Goal: Task Accomplishment & Management: Use online tool/utility

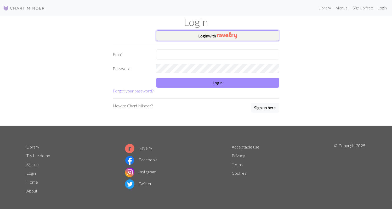
click at [215, 38] on button "Login with" at bounding box center [217, 35] width 123 height 10
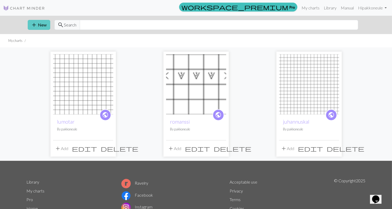
click at [44, 26] on button "add New" at bounding box center [39, 25] width 22 height 10
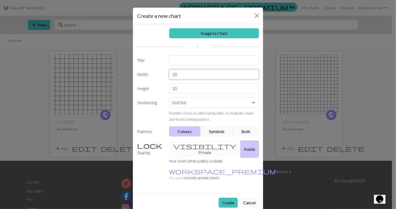
click at [181, 75] on input "20" at bounding box center [214, 74] width 90 height 10
type input "2"
type input "16"
click at [180, 88] on input "20" at bounding box center [214, 88] width 90 height 10
type input "2"
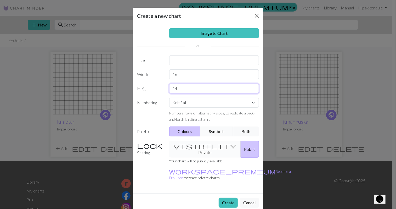
type input "14"
click at [210, 131] on button "Symbols" at bounding box center [216, 131] width 33 height 10
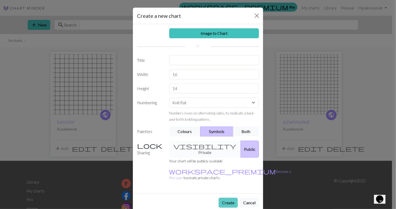
click at [229, 197] on button "Create" at bounding box center [228, 202] width 19 height 10
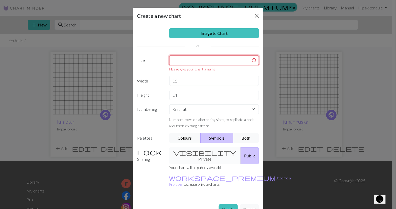
click at [220, 59] on input "text" at bounding box center [214, 60] width 90 height 10
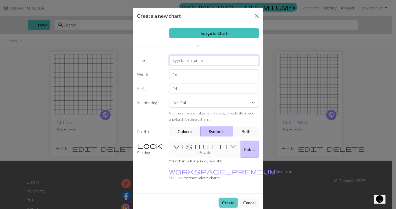
type input "Syystuulen tarina"
click at [228, 197] on button "Create" at bounding box center [228, 202] width 19 height 10
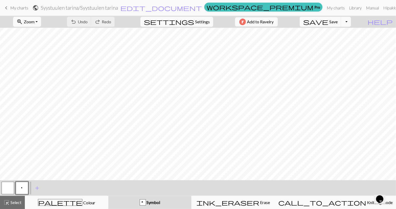
click at [15, 6] on span "My charts" at bounding box center [19, 7] width 18 height 5
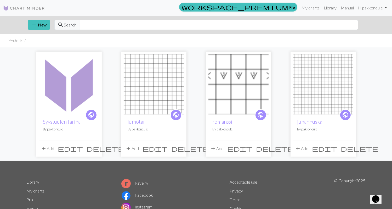
click at [93, 148] on span "delete" at bounding box center [106, 148] width 38 height 7
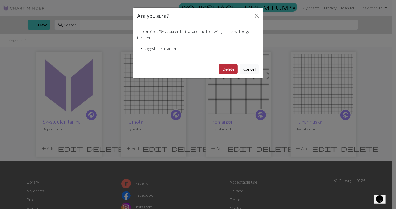
click at [222, 69] on button "Delete" at bounding box center [228, 69] width 19 height 10
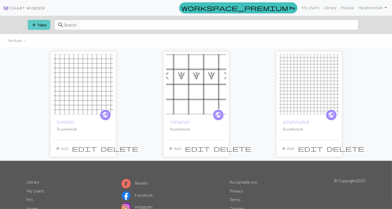
click at [40, 23] on button "add New" at bounding box center [39, 25] width 22 height 10
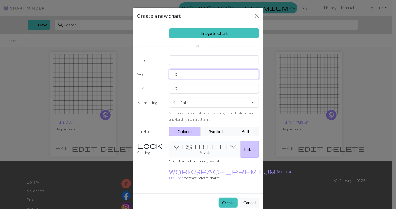
click at [192, 73] on input "20" at bounding box center [214, 74] width 90 height 10
type input "2"
type input "14"
click at [182, 92] on input "20" at bounding box center [214, 88] width 90 height 10
type input "2"
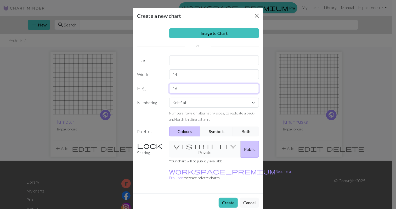
type input "16"
click at [211, 131] on button "Symbols" at bounding box center [216, 131] width 33 height 10
click at [191, 60] on input "text" at bounding box center [214, 60] width 90 height 10
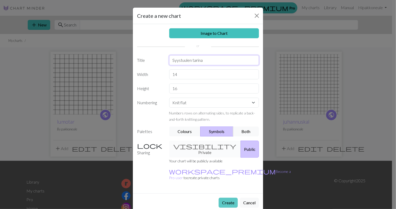
type input "Syystuulen tarina"
click at [224, 197] on button "Create" at bounding box center [228, 202] width 19 height 10
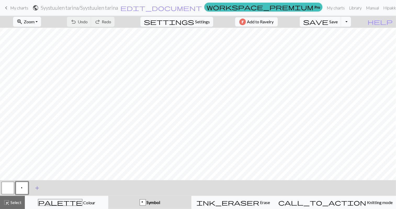
click at [36, 188] on span "add" at bounding box center [37, 187] width 6 height 7
click at [37, 187] on button "button" at bounding box center [36, 187] width 13 height 13
click at [36, 186] on button "button" at bounding box center [36, 187] width 13 height 13
click at [36, 186] on div "Edit symbol Name d f g h j k p s t F H J O P T / | 0 1 2 3 4 5 6 7 8 9 e m n G …" at bounding box center [198, 104] width 396 height 209
click at [36, 186] on button "button" at bounding box center [36, 187] width 13 height 13
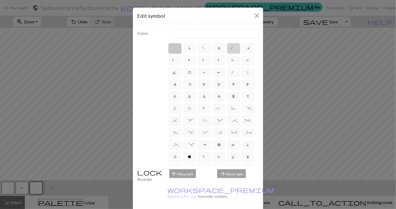
click at [232, 49] on span "h" at bounding box center [233, 48] width 6 height 5
click at [232, 48] on input "h" at bounding box center [231, 46] width 3 height 3
radio input "true"
type input "right leaning decrease"
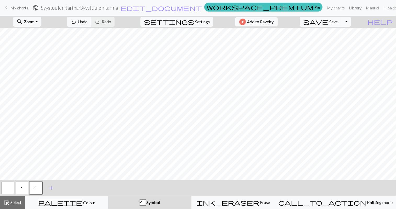
click at [51, 187] on span "add" at bounding box center [51, 187] width 6 height 7
click at [48, 188] on button "button" at bounding box center [50, 187] width 13 height 13
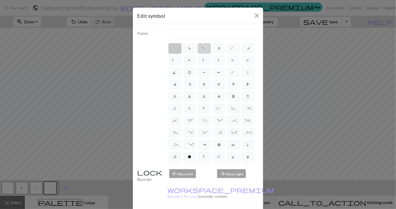
click at [205, 49] on label "f" at bounding box center [204, 48] width 13 height 10
click at [205, 48] on input "f" at bounding box center [203, 46] width 3 height 3
radio input "true"
type input "left leaning decrease"
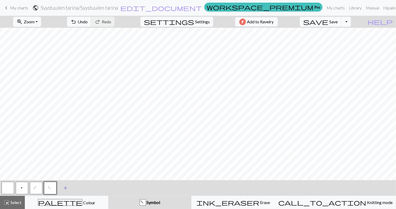
click at [64, 185] on span "add" at bounding box center [65, 187] width 6 height 7
click at [64, 186] on button "button" at bounding box center [64, 187] width 13 height 13
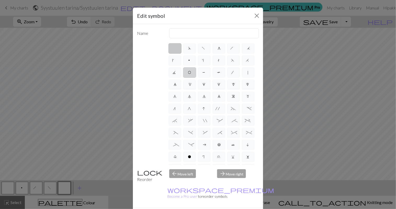
click at [196, 70] on label "O" at bounding box center [189, 72] width 13 height 10
click at [191, 70] on input "O" at bounding box center [189, 70] width 3 height 3
radio input "true"
type input "yo"
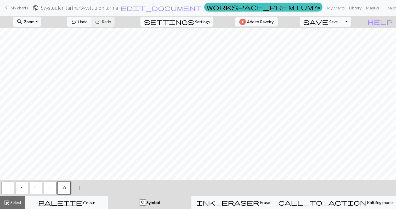
click at [35, 187] on span "h" at bounding box center [36, 188] width 6 height 5
drag, startPoint x: 21, startPoint y: 186, endPoint x: 25, endPoint y: 186, distance: 4.2
click at [22, 186] on span "p" at bounding box center [21, 188] width 3 height 5
click at [52, 187] on button "f" at bounding box center [50, 187] width 13 height 13
click at [66, 187] on span "O" at bounding box center [64, 188] width 3 height 5
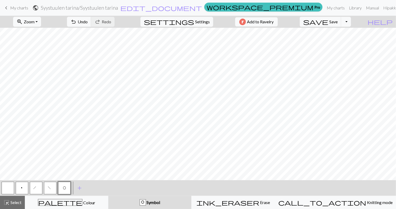
click at [51, 188] on span "f" at bounding box center [50, 188] width 4 height 5
click at [22, 186] on span "p" at bounding box center [21, 188] width 3 height 5
drag, startPoint x: 48, startPoint y: 190, endPoint x: 52, endPoint y: 187, distance: 4.9
click at [48, 189] on button "f" at bounding box center [50, 187] width 13 height 13
click at [34, 188] on button "h" at bounding box center [36, 187] width 13 height 13
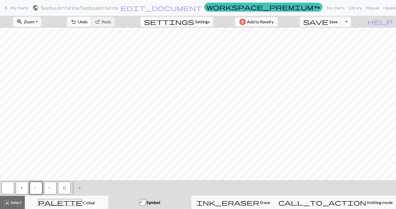
click at [24, 185] on button "p" at bounding box center [22, 187] width 13 height 13
click at [65, 189] on span "O" at bounding box center [64, 188] width 3 height 5
click at [8, 187] on button "button" at bounding box center [8, 187] width 13 height 13
click at [49, 186] on span "f" at bounding box center [50, 188] width 4 height 5
click at [19, 187] on button "p" at bounding box center [22, 187] width 13 height 13
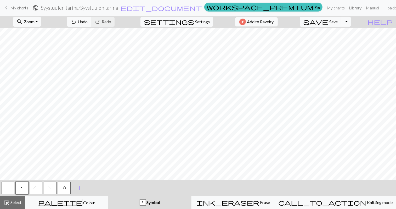
click at [39, 185] on button "h" at bounding box center [36, 187] width 13 height 13
click at [24, 190] on button "p" at bounding box center [22, 187] width 13 height 13
click at [51, 187] on span "f" at bounding box center [50, 188] width 4 height 5
click at [24, 184] on button "p" at bounding box center [22, 187] width 13 height 13
click at [78, 185] on span "add" at bounding box center [79, 187] width 6 height 7
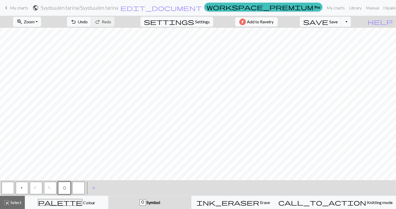
click at [79, 186] on button "button" at bounding box center [78, 187] width 13 height 13
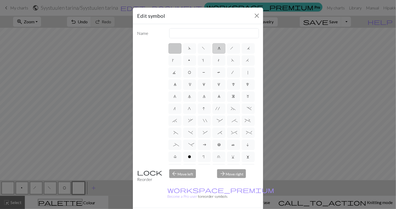
click at [218, 47] on span "g" at bounding box center [219, 48] width 2 height 5
click at [218, 47] on input "g" at bounding box center [219, 46] width 3 height 3
radio input "true"
type input "sk2p"
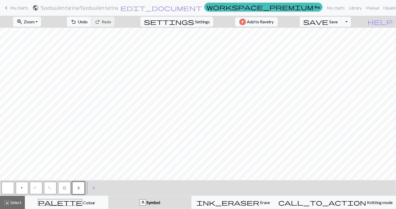
click at [23, 186] on span "p" at bounding box center [21, 188] width 3 height 5
click at [81, 187] on button "g" at bounding box center [78, 187] width 13 height 13
click at [20, 188] on button "p" at bounding box center [22, 187] width 13 height 13
click at [67, 185] on button "O" at bounding box center [64, 187] width 13 height 13
click at [22, 186] on span "p" at bounding box center [21, 188] width 3 height 5
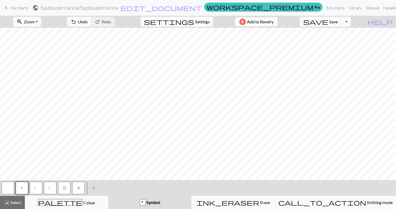
click at [51, 188] on span "f" at bounding box center [50, 188] width 4 height 5
click at [39, 186] on button "h" at bounding box center [36, 187] width 13 height 13
drag, startPoint x: 19, startPoint y: 188, endPoint x: 24, endPoint y: 185, distance: 5.8
click at [19, 187] on button "p" at bounding box center [22, 187] width 13 height 13
click at [46, 187] on button "f" at bounding box center [50, 187] width 13 height 13
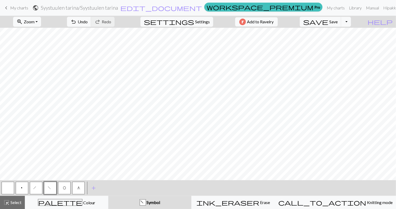
click at [36, 186] on span "h" at bounding box center [36, 188] width 6 height 5
click at [6, 185] on button "button" at bounding box center [8, 187] width 13 height 13
click at [18, 186] on button "p" at bounding box center [22, 187] width 13 height 13
click at [45, 189] on button "f" at bounding box center [50, 187] width 13 height 13
click at [32, 185] on button "h" at bounding box center [36, 187] width 13 height 13
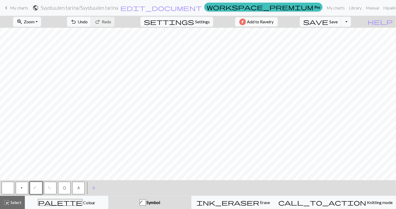
click at [23, 184] on button "p" at bounding box center [22, 187] width 13 height 13
click at [73, 186] on button "g" at bounding box center [78, 187] width 13 height 13
click at [351, 22] on button "Toggle Dropdown" at bounding box center [346, 22] width 10 height 10
click at [275, 41] on span "save_alt" at bounding box center [272, 41] width 6 height 7
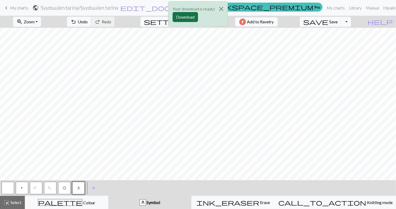
click at [186, 17] on button "Download" at bounding box center [185, 17] width 25 height 10
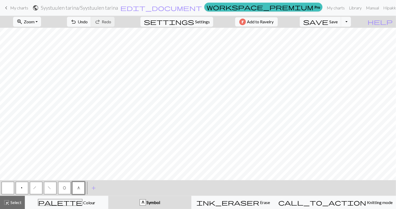
click at [10, 7] on span "My charts" at bounding box center [19, 7] width 18 height 5
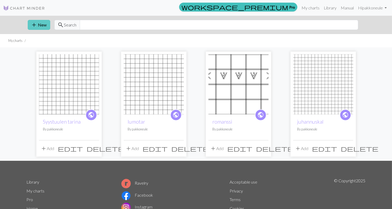
click at [44, 26] on button "add New" at bounding box center [39, 25] width 22 height 10
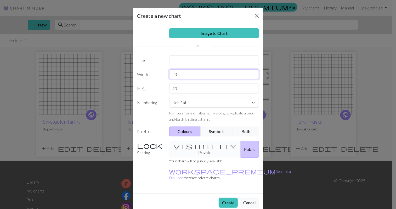
click at [192, 74] on input "20" at bounding box center [214, 74] width 90 height 10
type input "2"
type input "19"
click at [185, 86] on input "20" at bounding box center [214, 88] width 90 height 10
type input "2"
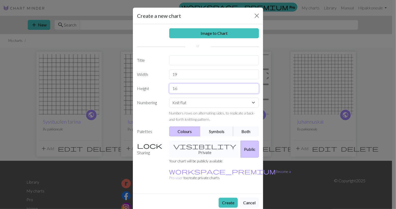
type input "16"
click at [222, 131] on button "Symbols" at bounding box center [216, 131] width 33 height 10
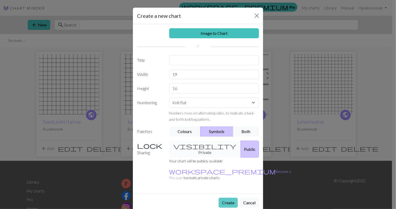
click at [225, 197] on button "Create" at bounding box center [228, 202] width 19 height 10
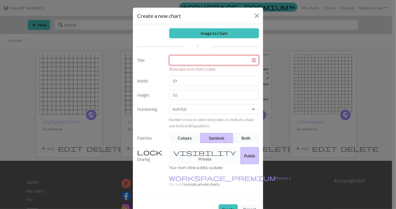
click at [201, 60] on input "text" at bounding box center [214, 60] width 90 height 10
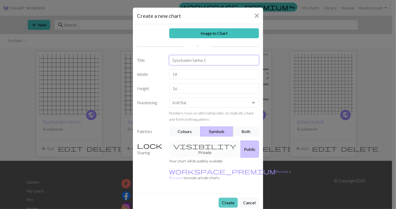
type input "Syystuulen tarina 1"
click at [226, 197] on button "Create" at bounding box center [228, 202] width 19 height 10
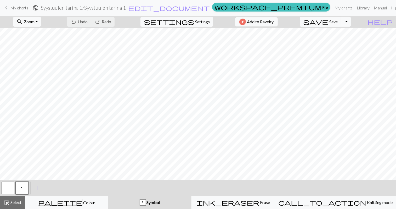
click at [7, 6] on span "keyboard_arrow_left" at bounding box center [6, 7] width 6 height 7
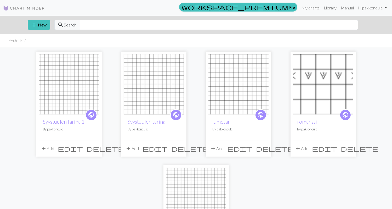
click at [94, 149] on span "delete" at bounding box center [106, 148] width 38 height 7
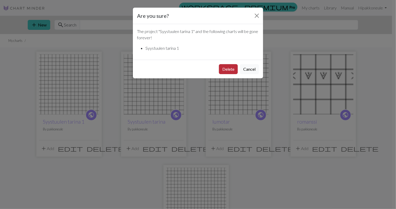
click at [224, 66] on button "Delete" at bounding box center [228, 69] width 19 height 10
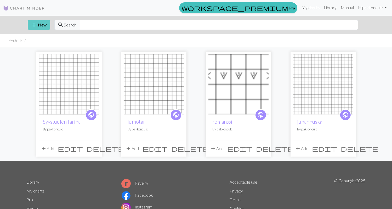
click at [46, 27] on button "add New" at bounding box center [39, 25] width 22 height 10
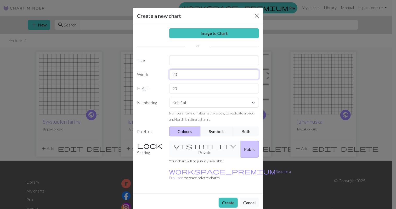
click at [211, 74] on input "20" at bounding box center [214, 74] width 90 height 10
type input "2"
type input "21"
click at [204, 87] on input "20" at bounding box center [214, 88] width 90 height 10
type input "2"
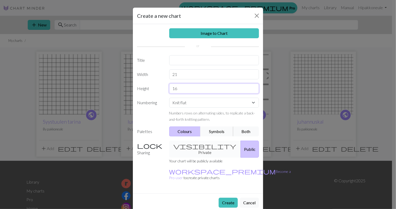
type input "16"
click at [217, 133] on button "Symbols" at bounding box center [216, 131] width 33 height 10
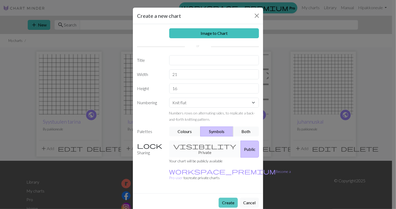
click at [228, 197] on button "Create" at bounding box center [228, 202] width 19 height 10
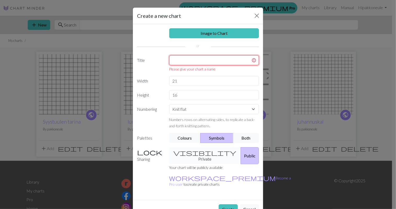
click at [196, 55] on input "text" at bounding box center [214, 60] width 90 height 10
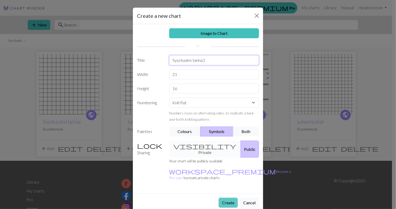
type input "Syystuulen tarina1"
click at [230, 197] on button "Create" at bounding box center [228, 202] width 19 height 10
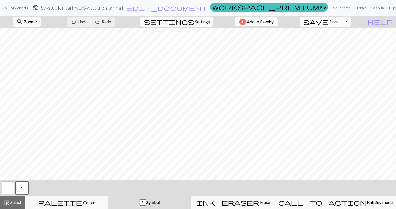
click at [37, 188] on span "add" at bounding box center [37, 187] width 6 height 7
click at [38, 189] on button "button" at bounding box center [36, 187] width 13 height 13
click at [38, 186] on button "button" at bounding box center [36, 187] width 13 height 13
click at [38, 186] on div "Edit symbol Name d f g h j k p s t F H J O P T / | 0 1 2 3 4 5 6 7 8 9 e m n G …" at bounding box center [198, 104] width 396 height 209
click at [39, 184] on button "button" at bounding box center [36, 187] width 13 height 13
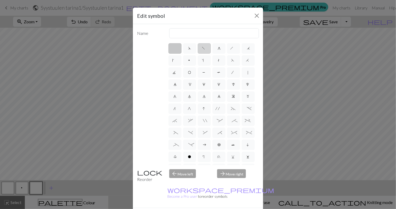
click at [203, 45] on label "f" at bounding box center [204, 48] width 13 height 10
click at [203, 45] on input "f" at bounding box center [203, 46] width 3 height 3
radio input "true"
type input "left leaning decrease"
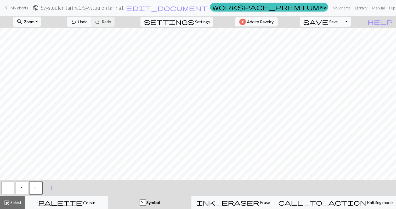
click at [51, 186] on span "add" at bounding box center [51, 187] width 6 height 7
click at [50, 186] on button "button" at bounding box center [50, 187] width 13 height 13
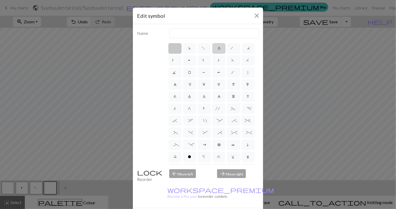
click at [218, 47] on span "g" at bounding box center [219, 48] width 2 height 5
click at [218, 47] on input "g" at bounding box center [219, 46] width 3 height 3
radio input "true"
type input "sk2p"
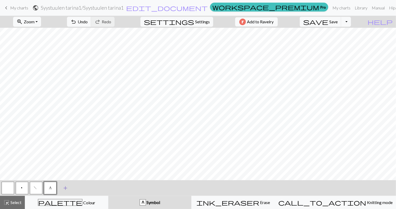
click at [65, 184] on span "add" at bounding box center [65, 187] width 6 height 7
click at [65, 190] on button "button" at bounding box center [64, 187] width 13 height 13
click at [64, 187] on button "button" at bounding box center [64, 187] width 13 height 13
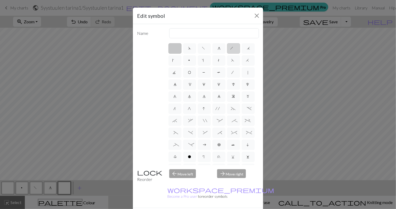
click at [235, 45] on label "h" at bounding box center [233, 48] width 13 height 10
click at [234, 45] on input "h" at bounding box center [231, 46] width 3 height 3
radio input "true"
type input "right leaning decrease"
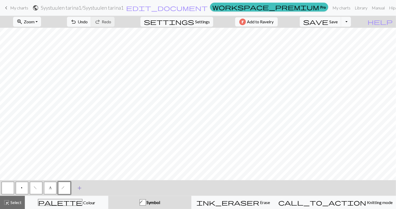
click at [79, 187] on span "add" at bounding box center [79, 187] width 6 height 7
click at [79, 187] on button "button" at bounding box center [78, 187] width 13 height 13
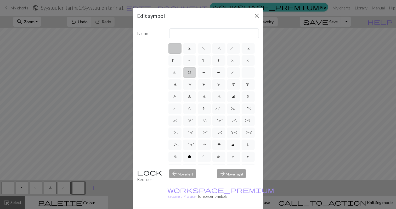
click at [191, 72] on span "O" at bounding box center [189, 72] width 3 height 5
click at [191, 72] on input "O" at bounding box center [189, 70] width 3 height 3
radio input "true"
type input "yo"
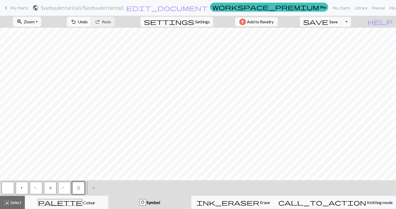
click at [24, 187] on button "p" at bounding box center [22, 187] width 13 height 13
click at [76, 186] on button "O" at bounding box center [78, 187] width 13 height 13
click at [34, 184] on button "f" at bounding box center [36, 187] width 13 height 13
click at [62, 187] on button "h" at bounding box center [64, 187] width 13 height 13
click at [49, 188] on span "g" at bounding box center [50, 188] width 2 height 5
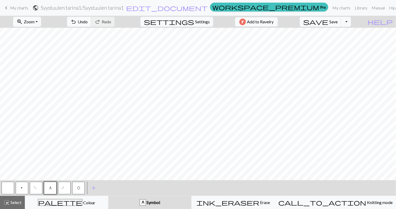
click at [19, 185] on button "p" at bounding box center [22, 187] width 13 height 13
click at [80, 187] on button "O" at bounding box center [78, 187] width 13 height 13
click at [38, 185] on button "f" at bounding box center [36, 187] width 13 height 13
click at [65, 188] on span "h" at bounding box center [64, 188] width 6 height 5
click at [50, 186] on span "g" at bounding box center [50, 188] width 2 height 5
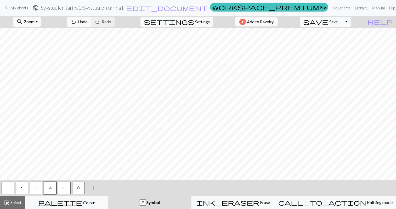
click at [76, 186] on button "O" at bounding box center [78, 187] width 13 height 13
click at [20, 187] on button "p" at bounding box center [22, 187] width 13 height 13
click at [82, 187] on button "O" at bounding box center [78, 187] width 13 height 13
click at [37, 186] on span "f" at bounding box center [36, 188] width 4 height 5
click at [66, 188] on button "h" at bounding box center [64, 187] width 13 height 13
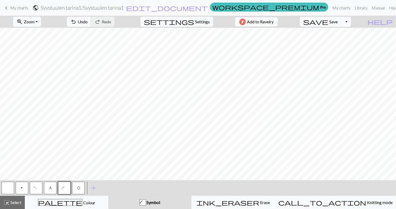
click at [21, 186] on span "p" at bounding box center [21, 188] width 3 height 5
click at [74, 187] on button "O" at bounding box center [78, 187] width 13 height 13
click at [62, 187] on button "h" at bounding box center [64, 187] width 13 height 13
click at [38, 187] on button "f" at bounding box center [36, 187] width 13 height 13
click at [49, 190] on span "g" at bounding box center [50, 188] width 2 height 5
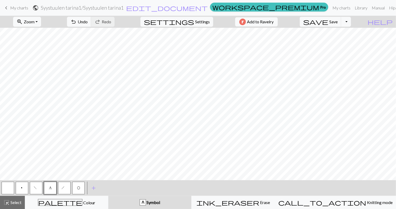
click at [24, 187] on button "p" at bounding box center [22, 187] width 13 height 13
click at [5, 182] on button "button" at bounding box center [8, 187] width 13 height 13
click at [65, 185] on button "h" at bounding box center [64, 187] width 13 height 13
click at [38, 188] on button "f" at bounding box center [36, 187] width 13 height 13
click at [77, 188] on span "O" at bounding box center [78, 188] width 3 height 5
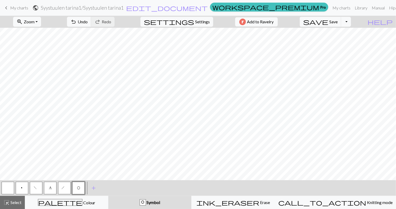
click at [23, 184] on button "p" at bounding box center [22, 187] width 13 height 13
click at [64, 189] on span "h" at bounding box center [64, 188] width 6 height 5
click at [31, 185] on button "f" at bounding box center [36, 187] width 13 height 13
click at [7, 187] on button "button" at bounding box center [8, 187] width 13 height 13
click at [65, 186] on span "h" at bounding box center [64, 188] width 6 height 5
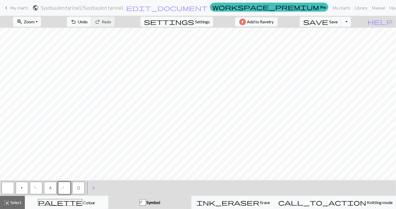
click at [37, 186] on span "f" at bounding box center [36, 188] width 4 height 5
click at [82, 189] on button "O" at bounding box center [78, 187] width 13 height 13
click at [34, 185] on button "f" at bounding box center [36, 187] width 13 height 13
click at [25, 187] on button "p" at bounding box center [22, 187] width 13 height 13
click at [61, 185] on button "h" at bounding box center [64, 187] width 13 height 13
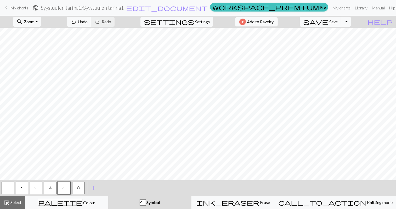
click at [36, 187] on span "f" at bounding box center [36, 188] width 4 height 5
click at [78, 188] on span "O" at bounding box center [78, 188] width 3 height 5
drag, startPoint x: 7, startPoint y: 187, endPoint x: 10, endPoint y: 188, distance: 3.6
click at [9, 188] on button "button" at bounding box center [8, 187] width 13 height 13
click at [77, 188] on span "O" at bounding box center [78, 188] width 3 height 5
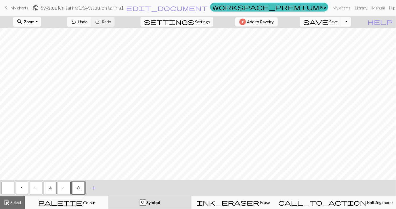
click at [10, 188] on button "button" at bounding box center [8, 187] width 13 height 13
drag, startPoint x: 76, startPoint y: 189, endPoint x: 84, endPoint y: 183, distance: 10.5
click at [78, 187] on button "O" at bounding box center [78, 187] width 13 height 13
drag, startPoint x: 67, startPoint y: 185, endPoint x: 75, endPoint y: 180, distance: 9.4
click at [68, 186] on button "h" at bounding box center [64, 187] width 13 height 13
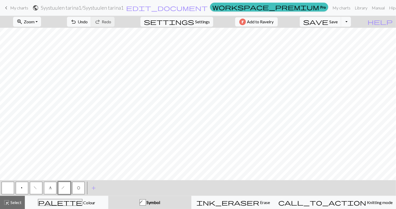
drag, startPoint x: 74, startPoint y: 186, endPoint x: 83, endPoint y: 180, distance: 10.5
click at [75, 186] on button "O" at bounding box center [78, 187] width 13 height 13
click at [15, 188] on div "p" at bounding box center [22, 188] width 14 height 14
click at [22, 187] on span "p" at bounding box center [21, 188] width 3 height 5
click at [63, 190] on span "h" at bounding box center [64, 188] width 6 height 5
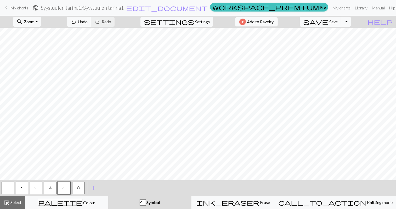
click at [81, 182] on button "O" at bounding box center [78, 187] width 13 height 13
drag, startPoint x: 65, startPoint y: 183, endPoint x: 68, endPoint y: 181, distance: 3.1
click at [65, 183] on button "h" at bounding box center [64, 187] width 13 height 13
click at [35, 185] on button "f" at bounding box center [36, 187] width 13 height 13
click at [82, 188] on button "O" at bounding box center [78, 187] width 13 height 13
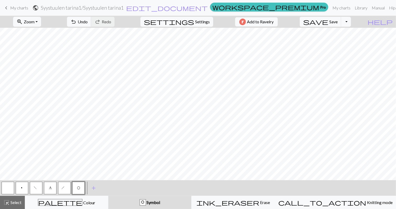
click at [19, 187] on button "p" at bounding box center [22, 187] width 13 height 13
click at [36, 189] on span "f" at bounding box center [36, 188] width 4 height 5
drag, startPoint x: 79, startPoint y: 191, endPoint x: 83, endPoint y: 183, distance: 8.5
click at [80, 190] on button "O" at bounding box center [78, 187] width 13 height 13
click at [24, 186] on button "p" at bounding box center [22, 187] width 13 height 13
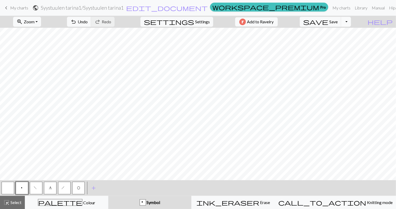
click at [351, 23] on button "Toggle Dropdown" at bounding box center [346, 22] width 10 height 10
click at [346, 41] on button "save_alt Download" at bounding box center [308, 41] width 86 height 8
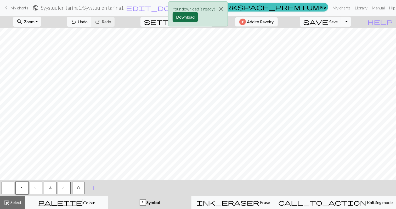
click at [185, 15] on button "Download" at bounding box center [185, 17] width 25 height 10
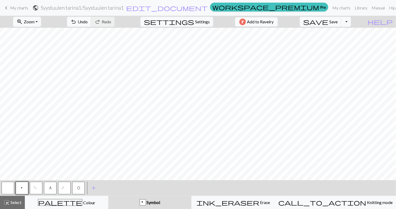
drag, startPoint x: 20, startPoint y: 11, endPoint x: 225, endPoint y: 13, distance: 205.0
click at [20, 11] on link "keyboard_arrow_left My charts" at bounding box center [15, 7] width 25 height 9
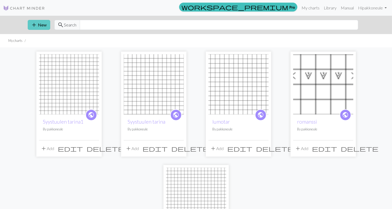
click at [39, 23] on button "add New" at bounding box center [39, 25] width 22 height 10
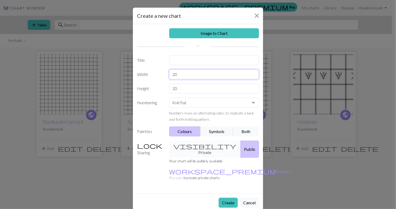
click at [182, 74] on input "20" at bounding box center [214, 74] width 90 height 10
type input "2"
type input "25"
click at [177, 87] on input "20" at bounding box center [214, 88] width 90 height 10
type input "2"
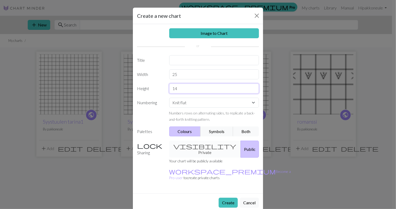
type input "14"
click at [176, 58] on input "text" at bounding box center [214, 60] width 90 height 10
click at [199, 59] on input "Syys" at bounding box center [214, 60] width 90 height 10
click at [199, 60] on input "Syys" at bounding box center [214, 60] width 90 height 10
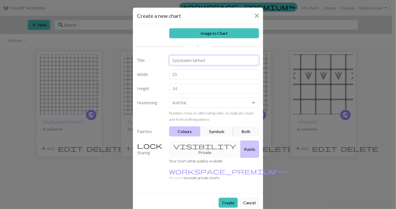
type input "Syystuulen tarina3"
click at [222, 131] on button "Symbols" at bounding box center [216, 131] width 33 height 10
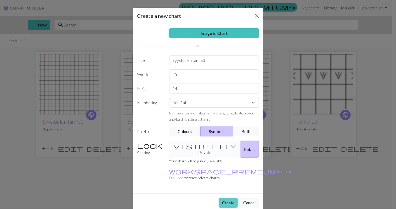
click at [230, 197] on button "Create" at bounding box center [228, 202] width 19 height 10
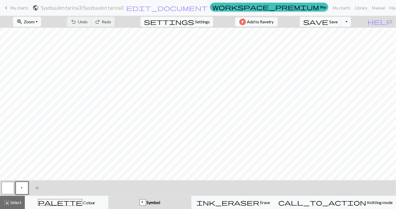
click at [38, 189] on span "add" at bounding box center [37, 187] width 6 height 7
click at [33, 186] on button "button" at bounding box center [36, 187] width 13 height 13
click at [38, 187] on button "button" at bounding box center [36, 187] width 13 height 13
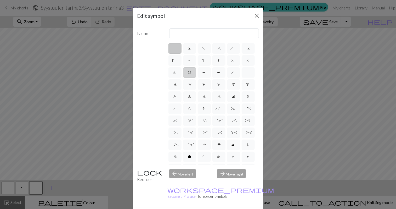
click at [191, 71] on span "O" at bounding box center [189, 72] width 3 height 5
click at [191, 71] on input "O" at bounding box center [189, 70] width 3 height 3
radio input "true"
type input "yo"
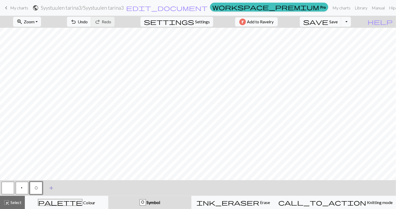
click at [51, 187] on span "add" at bounding box center [51, 187] width 6 height 7
click at [48, 186] on button "button" at bounding box center [50, 187] width 13 height 13
click at [46, 187] on button "button" at bounding box center [50, 187] width 13 height 13
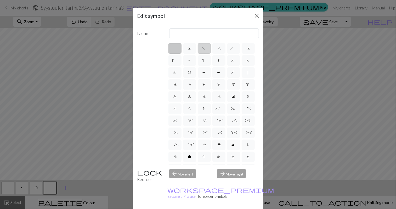
click at [204, 49] on label "f" at bounding box center [204, 48] width 13 height 10
click at [204, 48] on input "f" at bounding box center [203, 46] width 3 height 3
radio input "true"
type input "left leaning decrease"
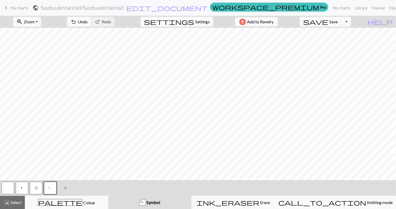
click at [68, 187] on span "add" at bounding box center [65, 187] width 6 height 7
click at [62, 188] on button "button" at bounding box center [64, 187] width 13 height 13
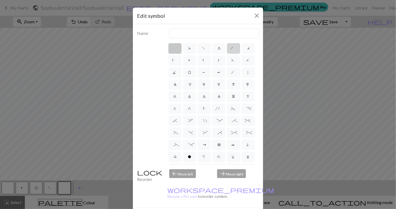
click at [235, 48] on label "h" at bounding box center [233, 48] width 13 height 10
click at [234, 48] on input "h" at bounding box center [231, 46] width 3 height 3
radio input "true"
type input "right leaning decrease"
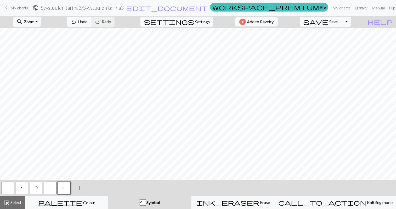
click at [80, 188] on span "add" at bounding box center [79, 187] width 6 height 7
click at [78, 188] on button "button" at bounding box center [78, 187] width 13 height 13
click at [76, 189] on button "button" at bounding box center [78, 187] width 13 height 13
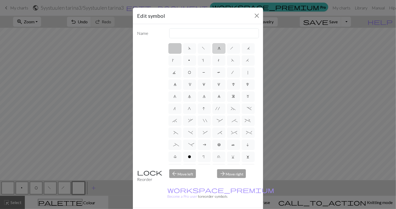
click at [218, 50] on span "g" at bounding box center [219, 48] width 2 height 5
click at [218, 48] on input "g" at bounding box center [219, 46] width 3 height 3
radio input "true"
type input "sk2p"
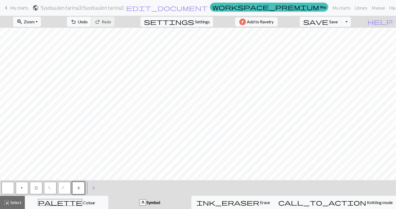
click at [23, 188] on button "p" at bounding box center [22, 187] width 13 height 13
click at [35, 188] on span "O" at bounding box center [36, 188] width 3 height 5
click at [65, 186] on span "h" at bounding box center [64, 188] width 6 height 5
click at [48, 186] on button "f" at bounding box center [50, 187] width 13 height 13
click at [21, 186] on span "p" at bounding box center [21, 188] width 3 height 5
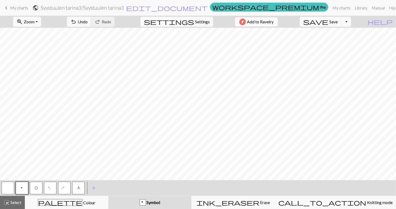
click at [10, 187] on button "button" at bounding box center [8, 187] width 13 height 13
click at [21, 190] on span "p" at bounding box center [21, 188] width 3 height 5
click at [3, 189] on button "button" at bounding box center [8, 187] width 13 height 13
click at [24, 186] on button "p" at bounding box center [22, 187] width 13 height 13
click at [37, 190] on span "O" at bounding box center [36, 188] width 3 height 5
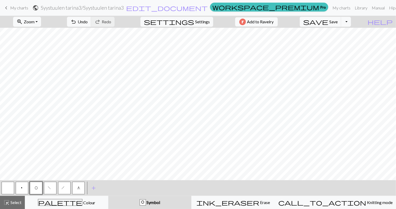
click at [63, 187] on button "h" at bounding box center [64, 187] width 13 height 13
click at [47, 188] on button "f" at bounding box center [50, 187] width 13 height 13
click at [23, 188] on button "p" at bounding box center [22, 187] width 13 height 13
click at [52, 186] on button "f" at bounding box center [50, 187] width 13 height 13
click at [61, 189] on button "h" at bounding box center [64, 187] width 13 height 13
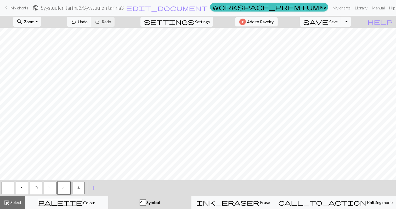
click at [40, 188] on button "O" at bounding box center [36, 187] width 13 height 13
click at [22, 188] on span "p" at bounding box center [21, 188] width 3 height 5
click at [52, 186] on button "f" at bounding box center [50, 187] width 13 height 13
click at [63, 186] on span "h" at bounding box center [64, 188] width 6 height 5
click at [8, 185] on button "button" at bounding box center [8, 187] width 13 height 13
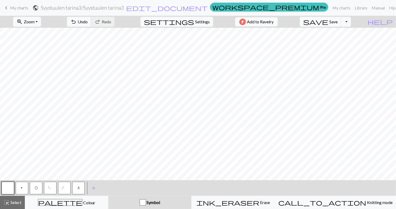
click at [65, 188] on span "h" at bounding box center [64, 188] width 6 height 5
click at [37, 186] on span "O" at bounding box center [36, 188] width 3 height 5
click at [76, 187] on button "g" at bounding box center [78, 187] width 13 height 13
click at [22, 185] on button "p" at bounding box center [22, 187] width 13 height 13
click at [9, 188] on button "button" at bounding box center [8, 187] width 13 height 13
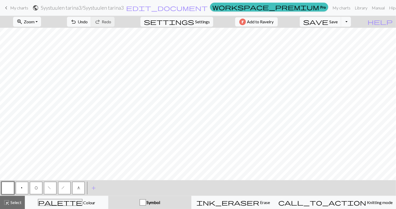
click at [21, 190] on span "p" at bounding box center [21, 188] width 3 height 5
click at [52, 185] on button "f" at bounding box center [50, 187] width 13 height 13
click at [64, 187] on span "h" at bounding box center [64, 188] width 6 height 5
click at [36, 188] on span "O" at bounding box center [36, 188] width 3 height 5
click at [77, 188] on span "g" at bounding box center [78, 188] width 2 height 5
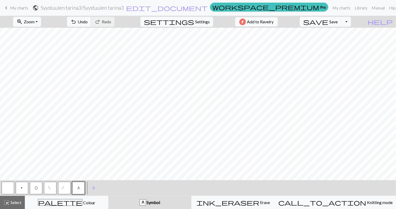
click at [12, 185] on button "button" at bounding box center [8, 187] width 13 height 13
drag, startPoint x: 78, startPoint y: 186, endPoint x: 82, endPoint y: 183, distance: 5.2
click at [79, 186] on span "g" at bounding box center [78, 188] width 2 height 5
click at [24, 186] on button "p" at bounding box center [22, 187] width 13 height 13
click at [5, 185] on button "button" at bounding box center [8, 187] width 13 height 13
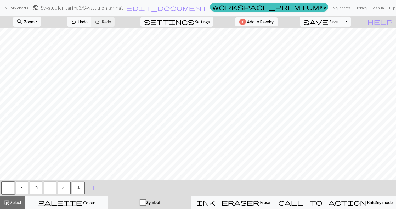
click at [20, 186] on button "p" at bounding box center [22, 187] width 13 height 13
click at [52, 186] on button "f" at bounding box center [50, 187] width 13 height 13
click at [65, 187] on span "h" at bounding box center [64, 188] width 6 height 5
click at [35, 185] on button "O" at bounding box center [36, 187] width 13 height 13
click at [20, 190] on button "p" at bounding box center [22, 187] width 13 height 13
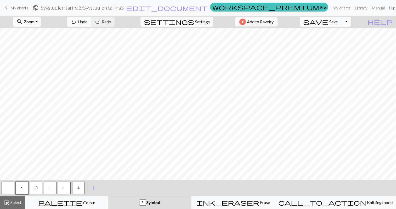
drag, startPoint x: 34, startPoint y: 186, endPoint x: 46, endPoint y: 186, distance: 12.3
click at [35, 186] on button "O" at bounding box center [36, 187] width 13 height 13
click at [67, 186] on button "h" at bounding box center [64, 187] width 13 height 13
click at [47, 186] on button "f" at bounding box center [50, 187] width 13 height 13
click at [21, 187] on span "p" at bounding box center [21, 188] width 3 height 5
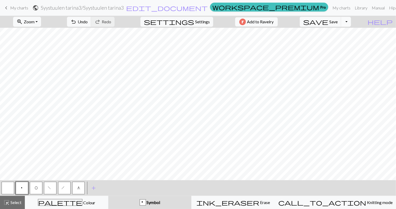
click at [351, 21] on button "Toggle Dropdown" at bounding box center [346, 22] width 10 height 10
click at [351, 43] on button "save_alt Download" at bounding box center [308, 41] width 86 height 8
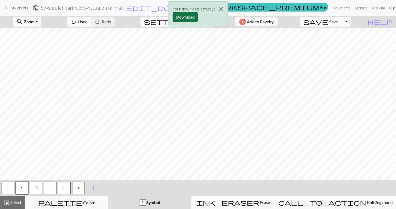
click at [192, 16] on button "Download" at bounding box center [185, 17] width 25 height 10
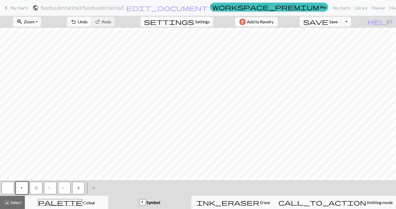
click at [19, 11] on link "keyboard_arrow_left My charts" at bounding box center [15, 7] width 25 height 9
click at [338, 22] on span "Save" at bounding box center [333, 21] width 8 height 5
click at [22, 5] on div "Chart saved" at bounding box center [198, 10] width 396 height 21
click at [26, 10] on span "My charts" at bounding box center [19, 7] width 18 height 5
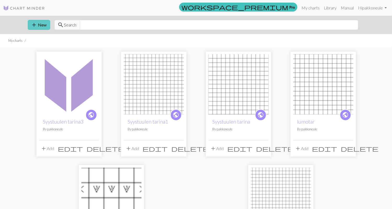
click at [41, 27] on button "add New" at bounding box center [39, 25] width 22 height 10
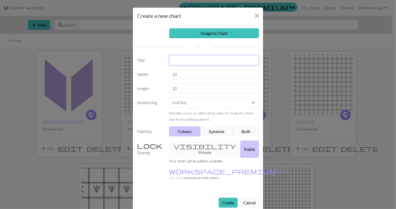
click at [184, 62] on input "text" at bounding box center [214, 60] width 90 height 10
type input "Syystuulen tarina4"
click at [213, 129] on button "Symbols" at bounding box center [216, 131] width 33 height 10
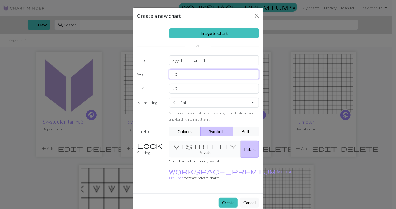
click at [188, 71] on input "20" at bounding box center [214, 74] width 90 height 10
type input "2"
type input "27"
click at [186, 88] on input "20" at bounding box center [214, 88] width 90 height 10
type input "2"
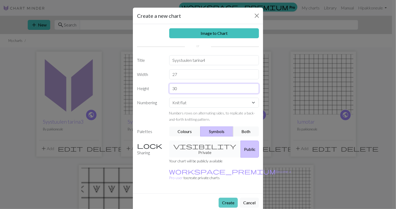
type input "30"
click at [227, 197] on button "Create" at bounding box center [228, 202] width 19 height 10
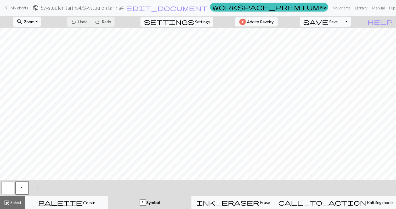
click at [39, 187] on span "add" at bounding box center [37, 187] width 6 height 7
click at [38, 186] on button "button" at bounding box center [36, 187] width 13 height 13
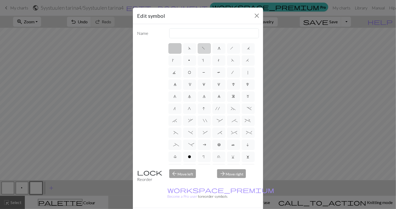
click at [204, 49] on label "f" at bounding box center [204, 48] width 13 height 10
click at [204, 48] on input "f" at bounding box center [203, 46] width 3 height 3
radio input "true"
type input "left leaning decrease"
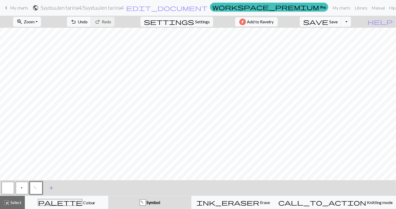
click at [51, 186] on span "add" at bounding box center [51, 187] width 6 height 7
click at [53, 186] on button "button" at bounding box center [50, 187] width 13 height 13
click at [52, 187] on button "button" at bounding box center [50, 187] width 13 height 13
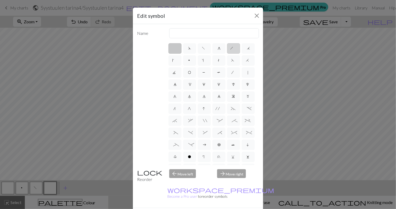
click at [229, 49] on label "h" at bounding box center [233, 48] width 13 height 10
click at [230, 48] on input "h" at bounding box center [231, 46] width 3 height 3
radio input "true"
type input "right leaning decrease"
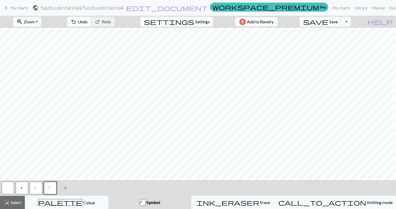
click at [64, 188] on span "add" at bounding box center [65, 187] width 6 height 7
click at [63, 187] on button "button" at bounding box center [64, 187] width 13 height 13
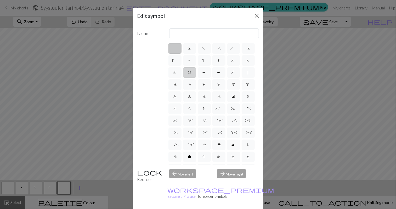
click at [191, 71] on span "O" at bounding box center [189, 72] width 3 height 5
click at [191, 71] on input "O" at bounding box center [189, 70] width 3 height 3
radio input "true"
type input "yo"
